Goal: Task Accomplishment & Management: Manage account settings

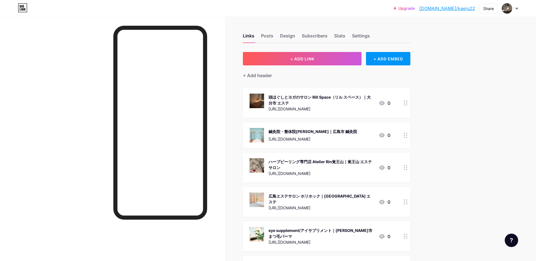
click at [514, 10] on div at bounding box center [510, 8] width 16 height 10
click at [495, 81] on li "Logout" at bounding box center [483, 78] width 69 height 15
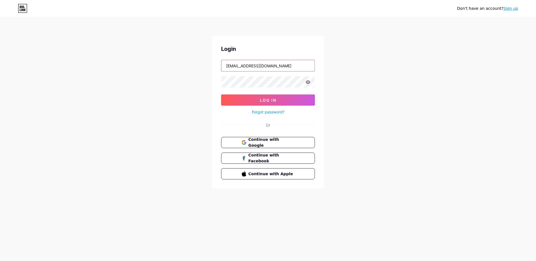
drag, startPoint x: 298, startPoint y: 67, endPoint x: 216, endPoint y: 62, distance: 81.9
click at [216, 62] on div "Login [EMAIL_ADDRESS][DOMAIN_NAME] Log In Forgot password? Or Continue with Goo…" at bounding box center [268, 112] width 112 height 152
paste input "7"
type input "[EMAIL_ADDRESS][DOMAIN_NAME]"
click at [274, 98] on span "Log In" at bounding box center [268, 100] width 16 height 5
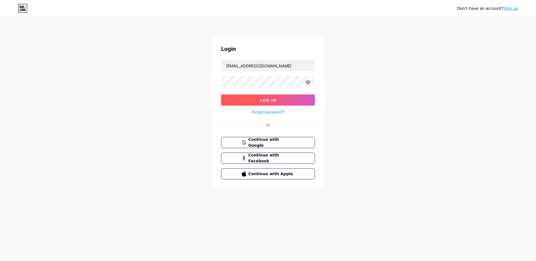
click at [282, 96] on button "Log In" at bounding box center [268, 99] width 94 height 11
click at [261, 86] on form "[EMAIL_ADDRESS][DOMAIN_NAME] Log In Forgot password?" at bounding box center [268, 88] width 94 height 56
drag, startPoint x: 262, startPoint y: 87, endPoint x: 214, endPoint y: 81, distance: 47.6
click at [214, 81] on div "Login [EMAIL_ADDRESS][DOMAIN_NAME] Log In Forgot password? Or Continue with Goo…" at bounding box center [268, 112] width 112 height 152
click at [265, 102] on span "Log In" at bounding box center [268, 100] width 16 height 5
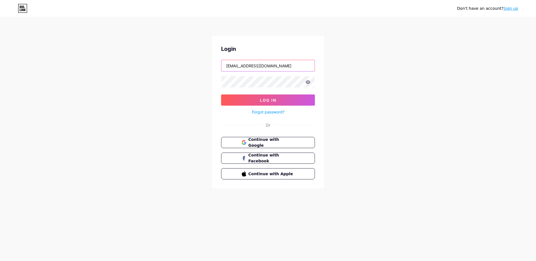
click at [288, 64] on input "[EMAIL_ADDRESS][DOMAIN_NAME]" at bounding box center [267, 65] width 93 height 11
drag, startPoint x: 272, startPoint y: 65, endPoint x: 210, endPoint y: 66, distance: 62.8
click at [210, 66] on div "Don't have an account? Sign up Login [EMAIL_ADDRESS][DOMAIN_NAME] Log In Forgot…" at bounding box center [268, 103] width 536 height 206
click at [213, 81] on div "Login [EMAIL_ADDRESS][DOMAIN_NAME] Log In Forgot password? Or Continue with Goo…" at bounding box center [268, 112] width 112 height 152
click at [280, 101] on button "Log In" at bounding box center [268, 99] width 94 height 11
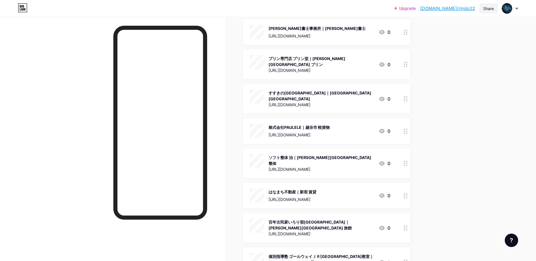
click at [492, 8] on div "Share" at bounding box center [488, 9] width 11 height 6
click at [449, 27] on div "Copy link" at bounding box center [442, 28] width 21 height 7
